Goal: Task Accomplishment & Management: Use online tool/utility

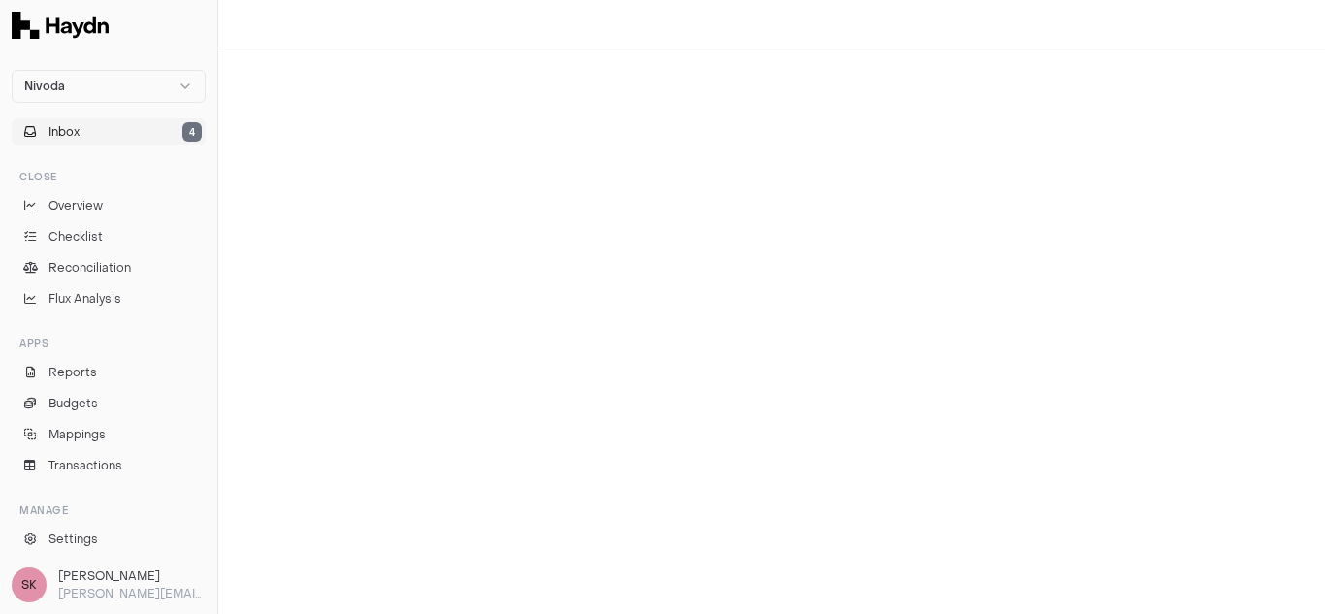
click at [111, 126] on button "Inbox 4" at bounding box center [109, 131] width 194 height 27
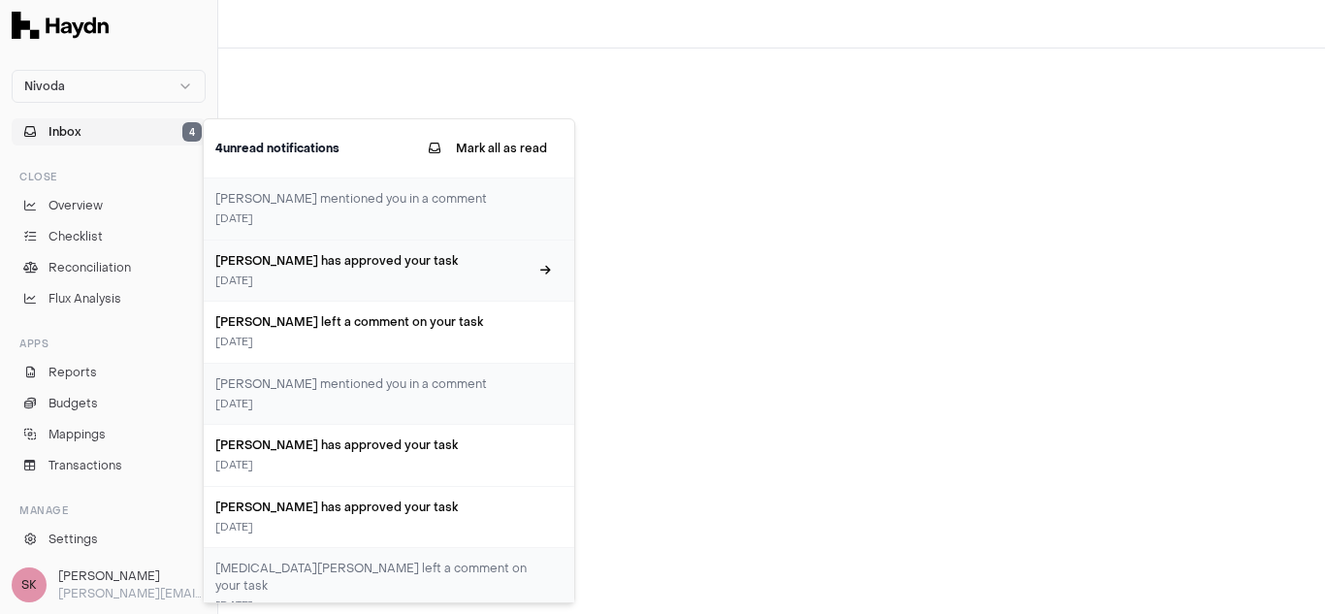
click at [279, 268] on h3 "[PERSON_NAME] has approved your task" at bounding box center [371, 260] width 313 height 17
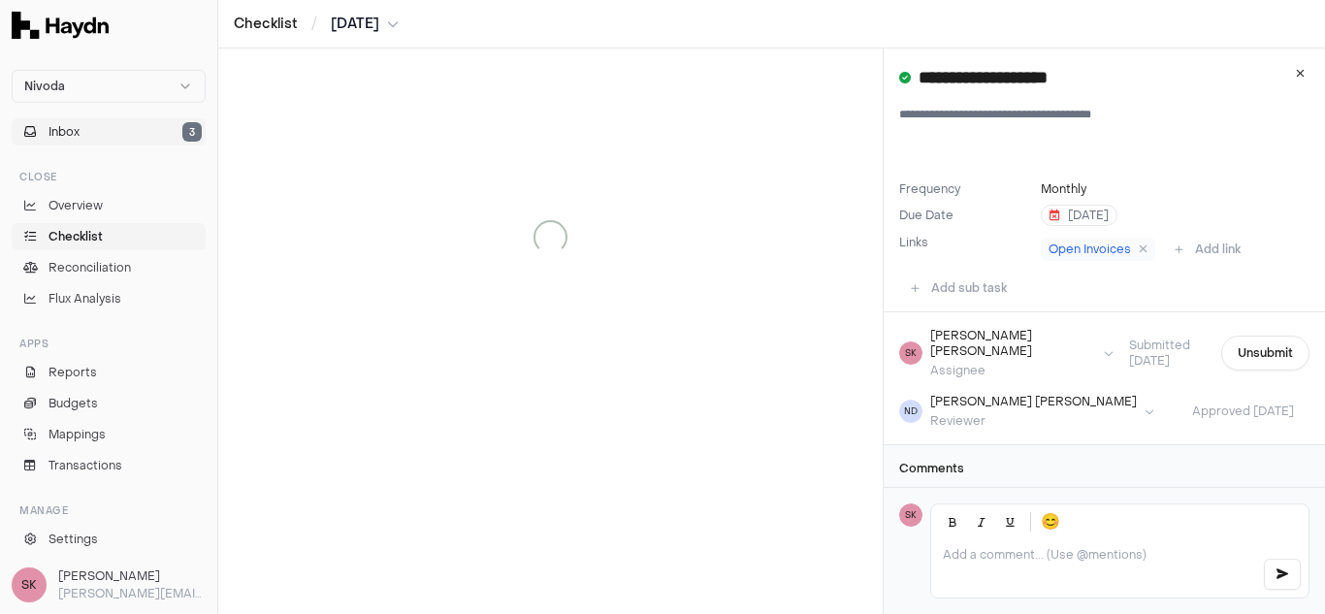
click at [83, 132] on button "Inbox 3" at bounding box center [109, 131] width 194 height 27
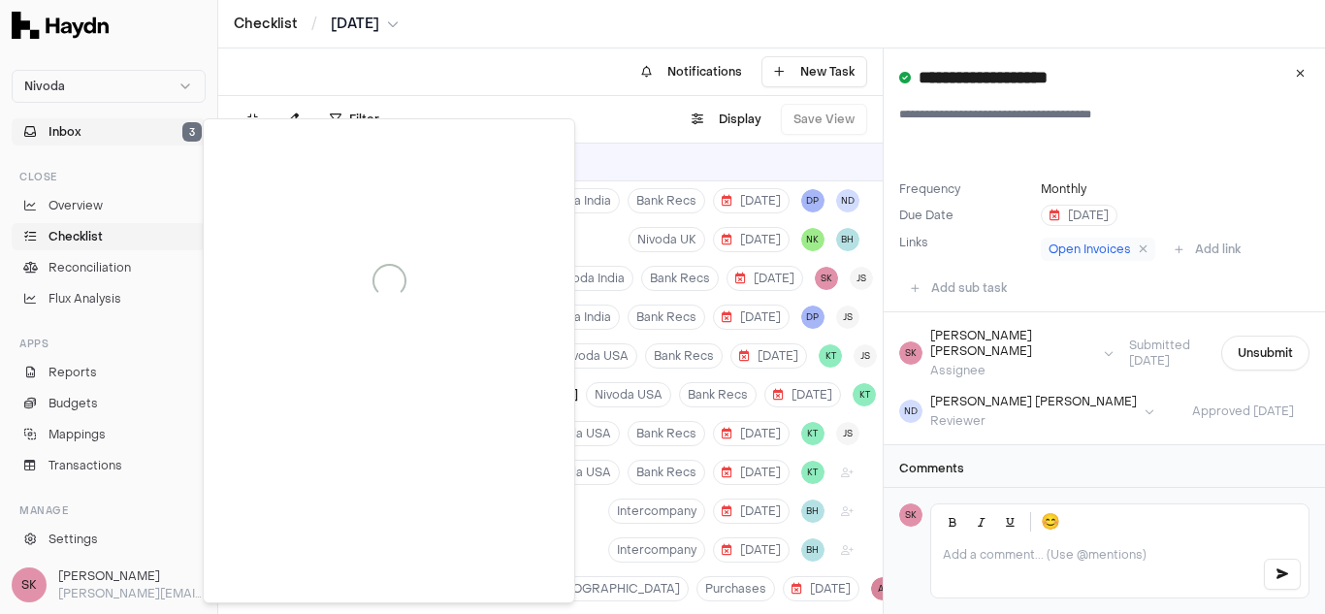
click at [389, 23] on html "Nivoda Inbox 3 Close Overview Checklist Reconciliation Flux Analysis Apps Repor…" at bounding box center [662, 307] width 1325 height 614
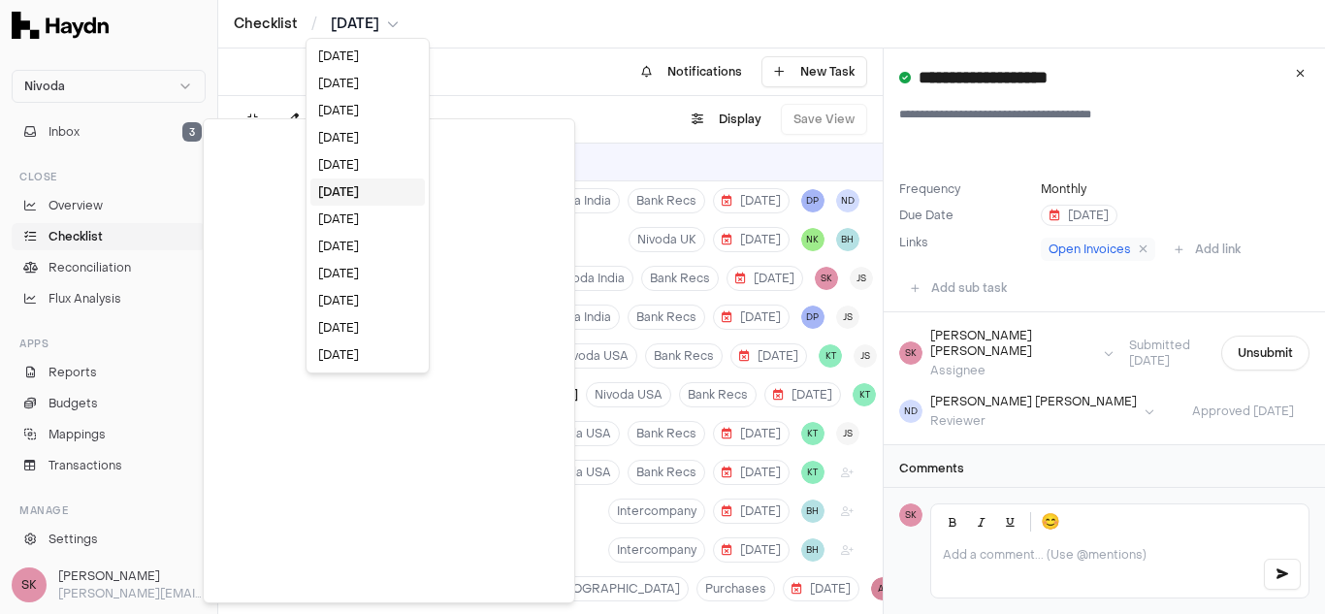
scroll to position [8486, 0]
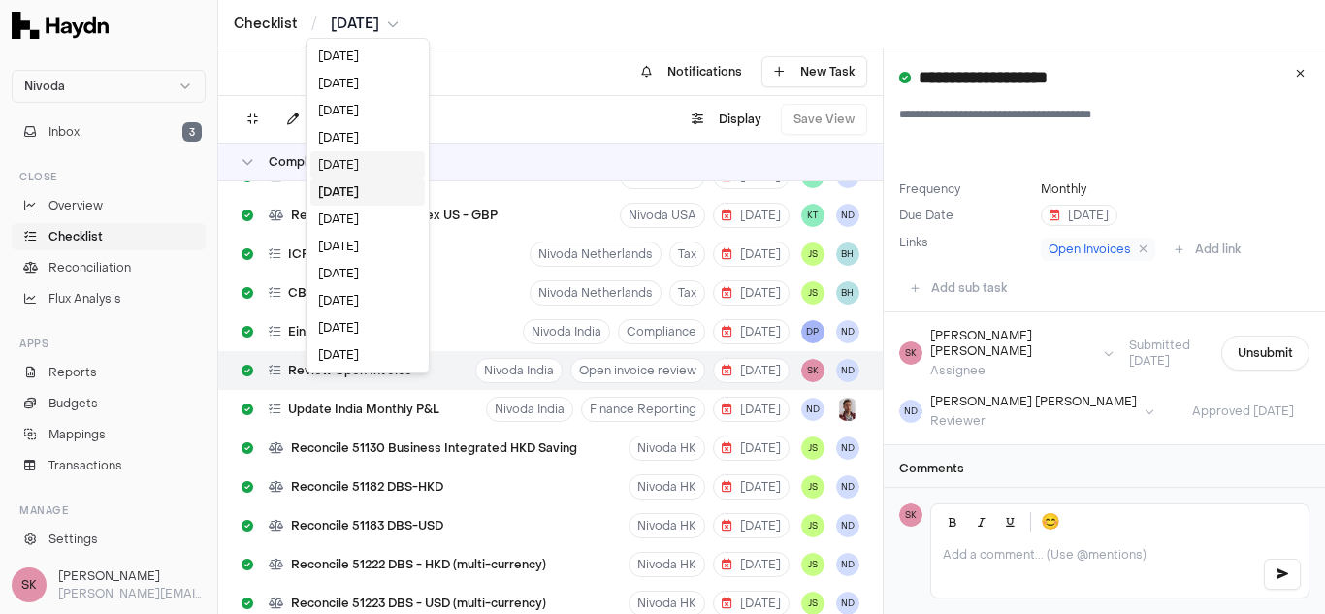
click at [336, 166] on div "[DATE]" at bounding box center [368, 164] width 115 height 27
click at [354, 151] on div "[DATE]" at bounding box center [368, 137] width 115 height 27
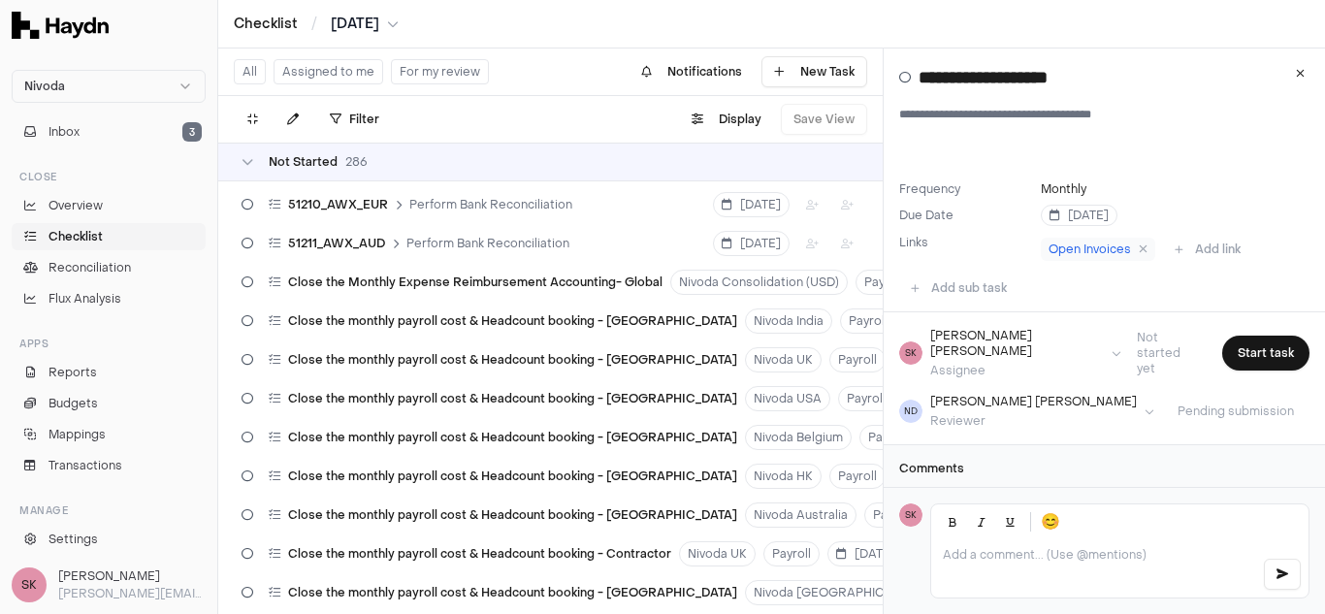
scroll to position [1589, 0]
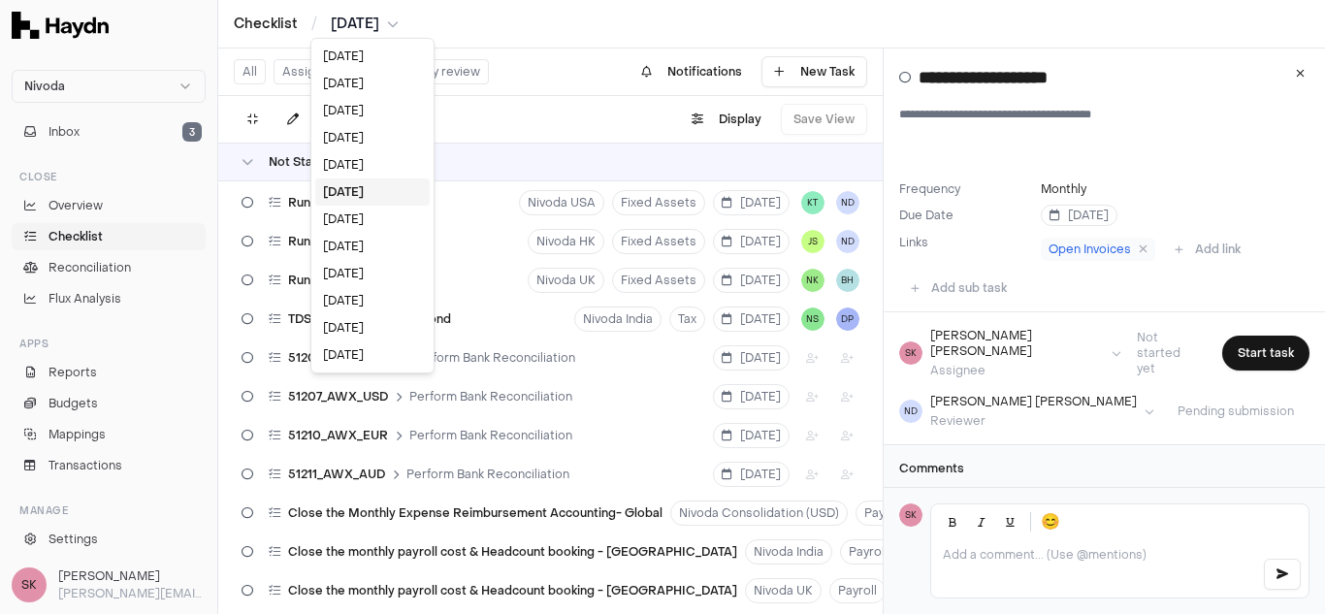
click at [367, 16] on html "Nivoda Inbox 3 Close Overview Checklist Reconciliation Flux Analysis Apps Repor…" at bounding box center [662, 307] width 1325 height 614
click at [364, 211] on div "[DATE]" at bounding box center [372, 219] width 115 height 27
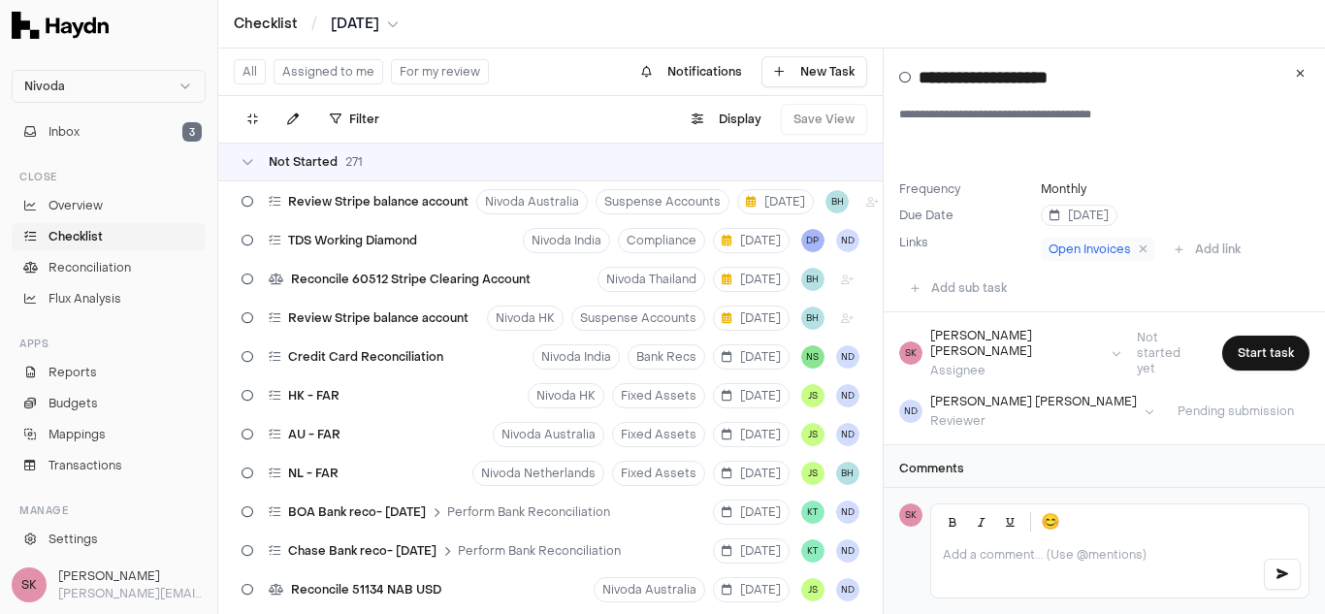
scroll to position [3385, 0]
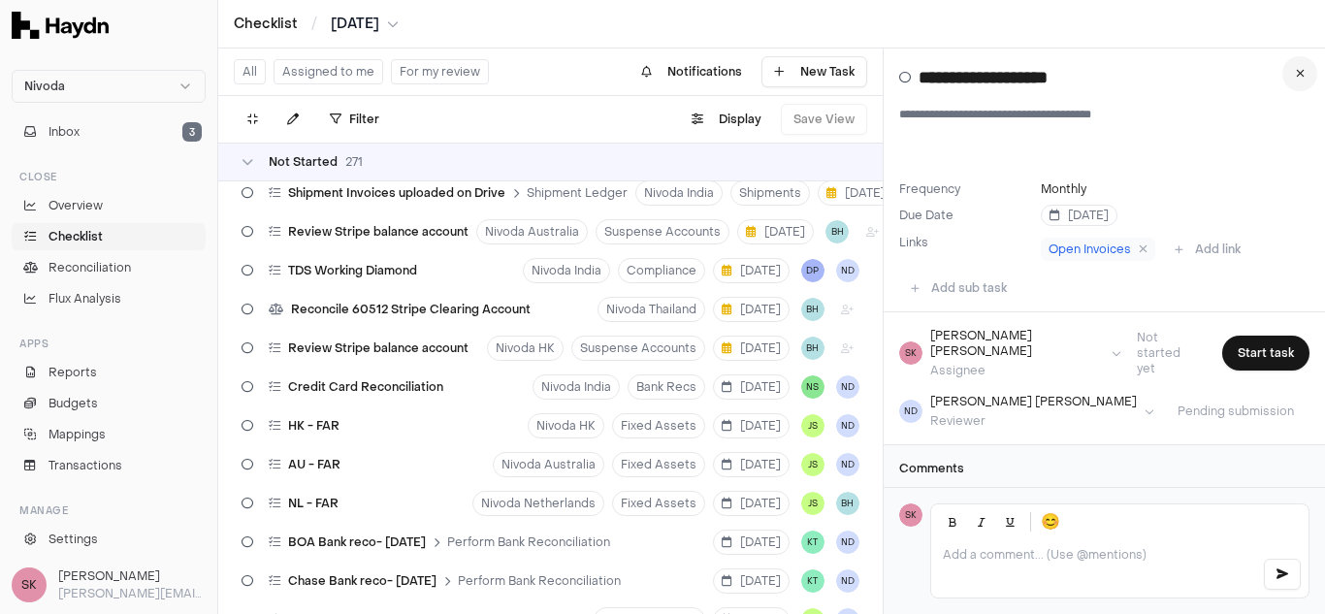
click at [1300, 70] on icon at bounding box center [1300, 74] width 9 height 12
